Goal: Find specific page/section

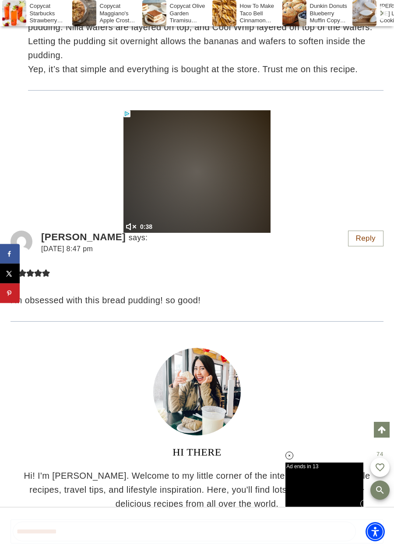
scroll to position [7692, 0]
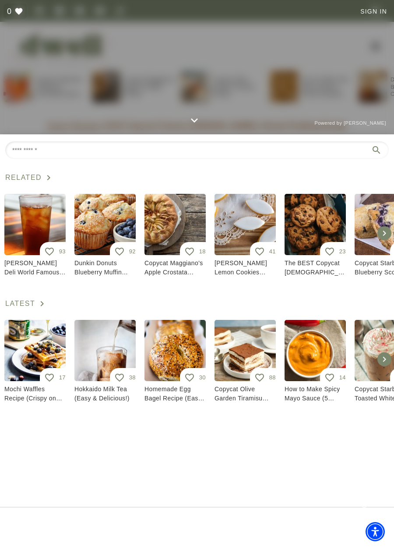
click at [375, 75] on div at bounding box center [197, 41] width 394 height 192
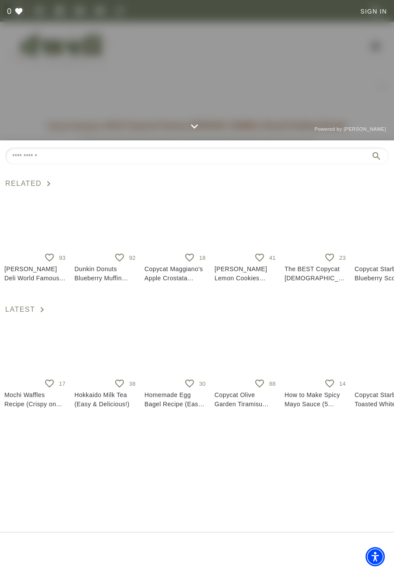
click at [372, 79] on div at bounding box center [197, 43] width 394 height 200
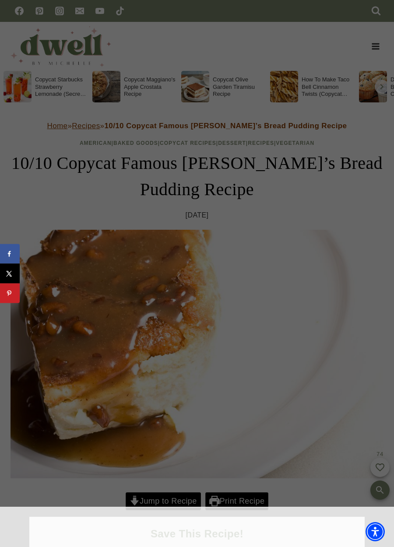
click at [18, 99] on div at bounding box center [197, 273] width 394 height 547
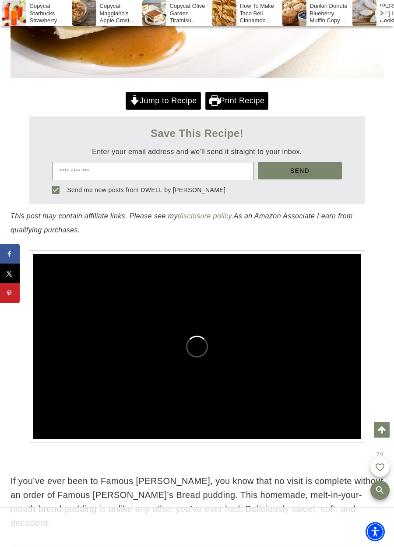
scroll to position [1580, 0]
